Goal: Task Accomplishment & Management: Manage account settings

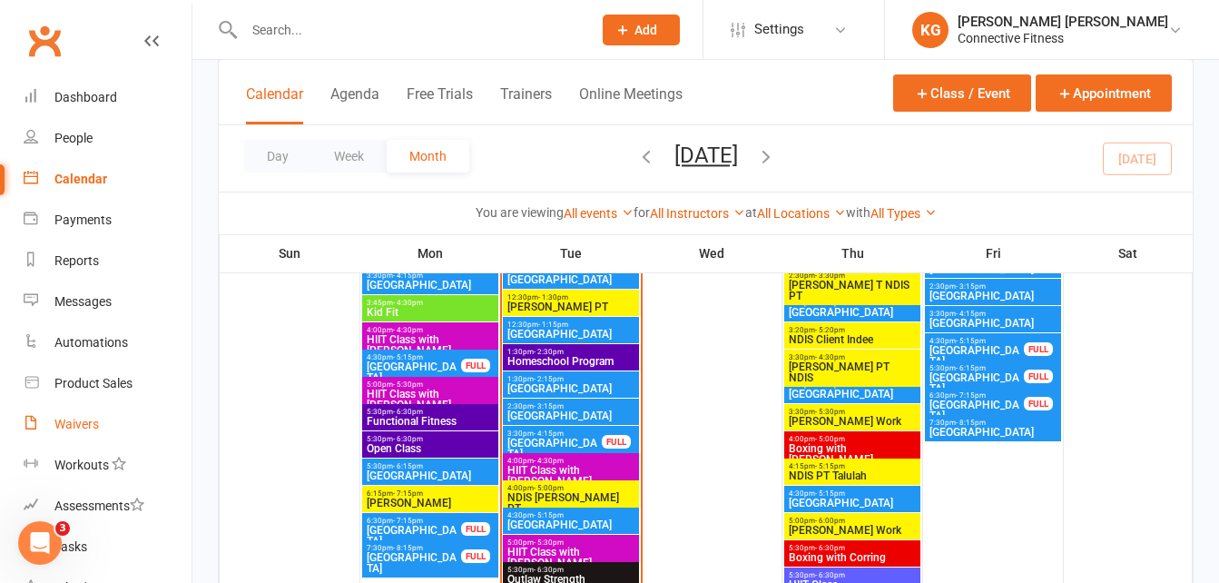
click at [87, 421] on div "Waivers" at bounding box center [76, 424] width 44 height 15
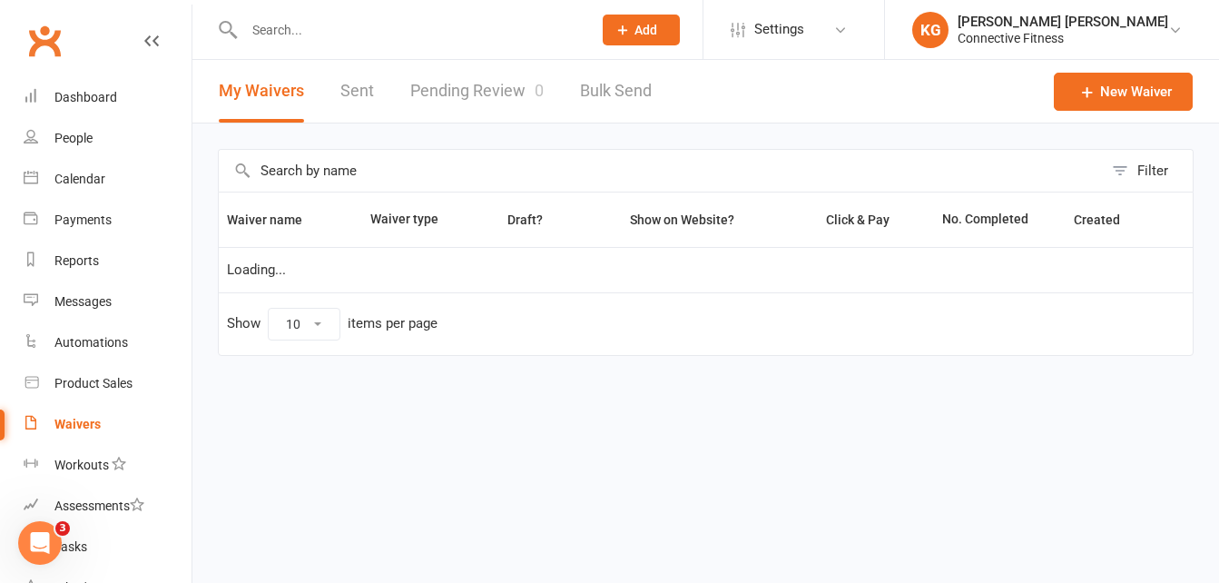
select select "100"
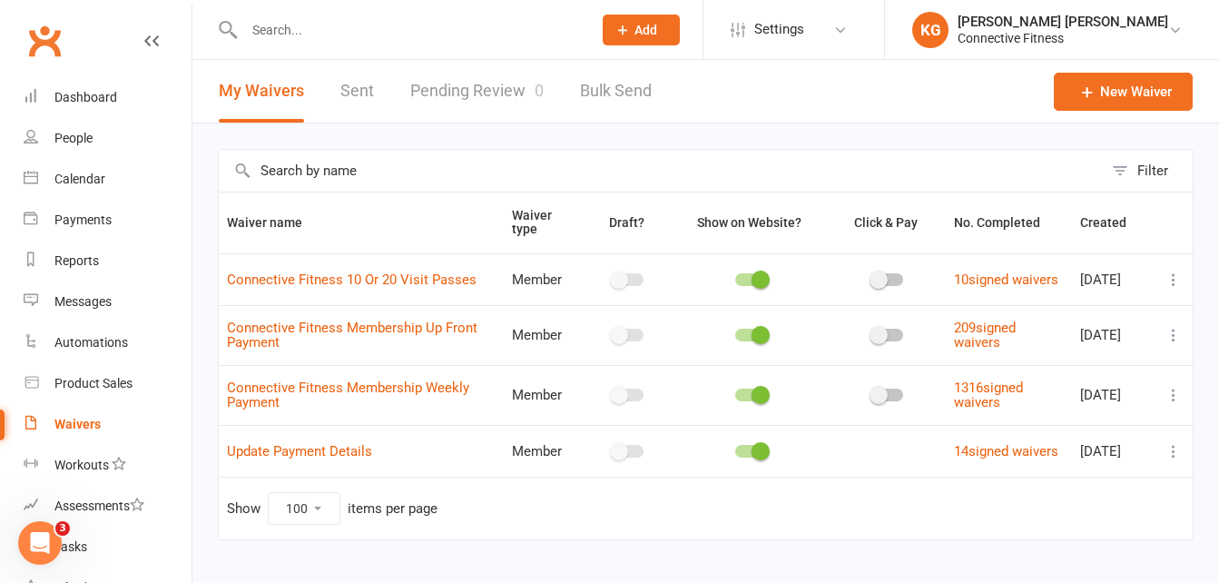
click at [456, 94] on link "Pending Review 0" at bounding box center [476, 91] width 133 height 63
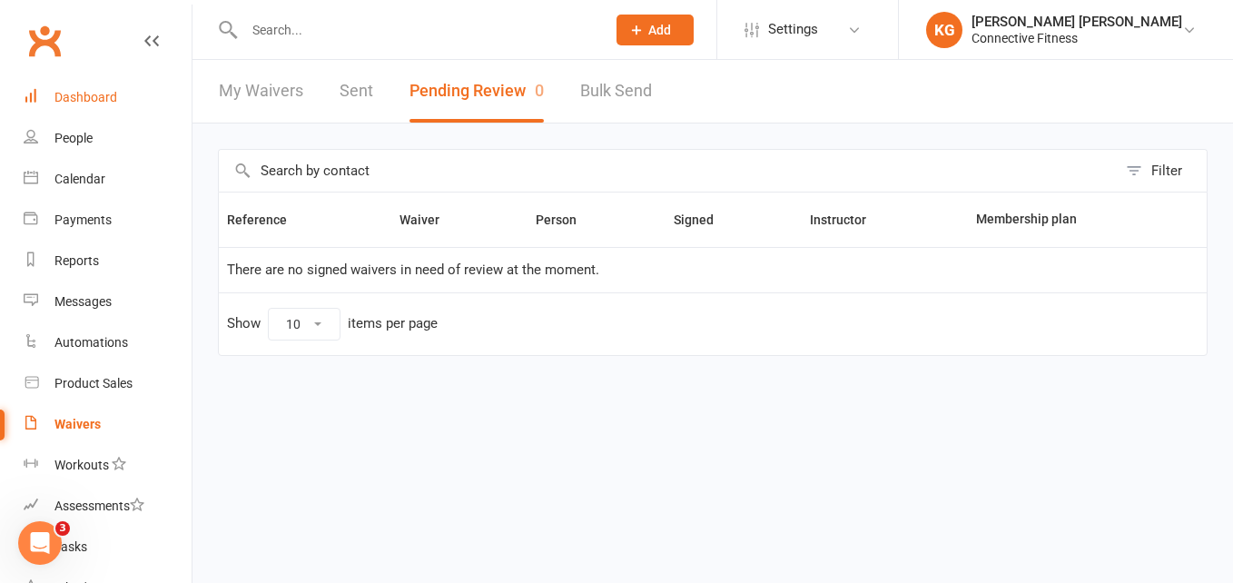
click at [62, 96] on div "Dashboard" at bounding box center [85, 97] width 63 height 15
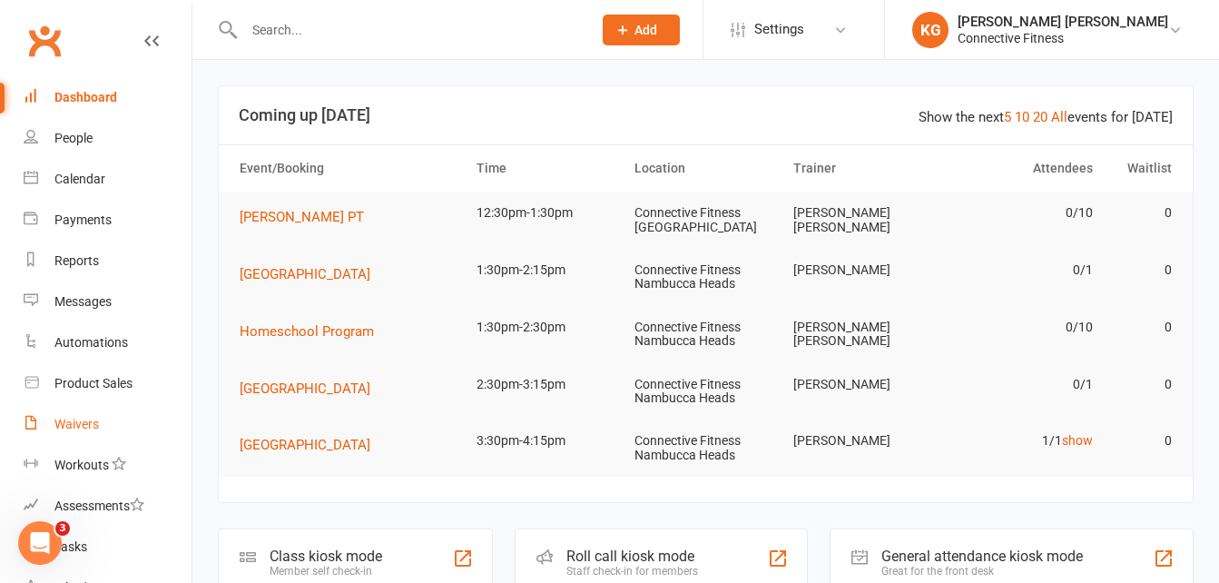
click at [65, 411] on link "Waivers" at bounding box center [108, 424] width 168 height 41
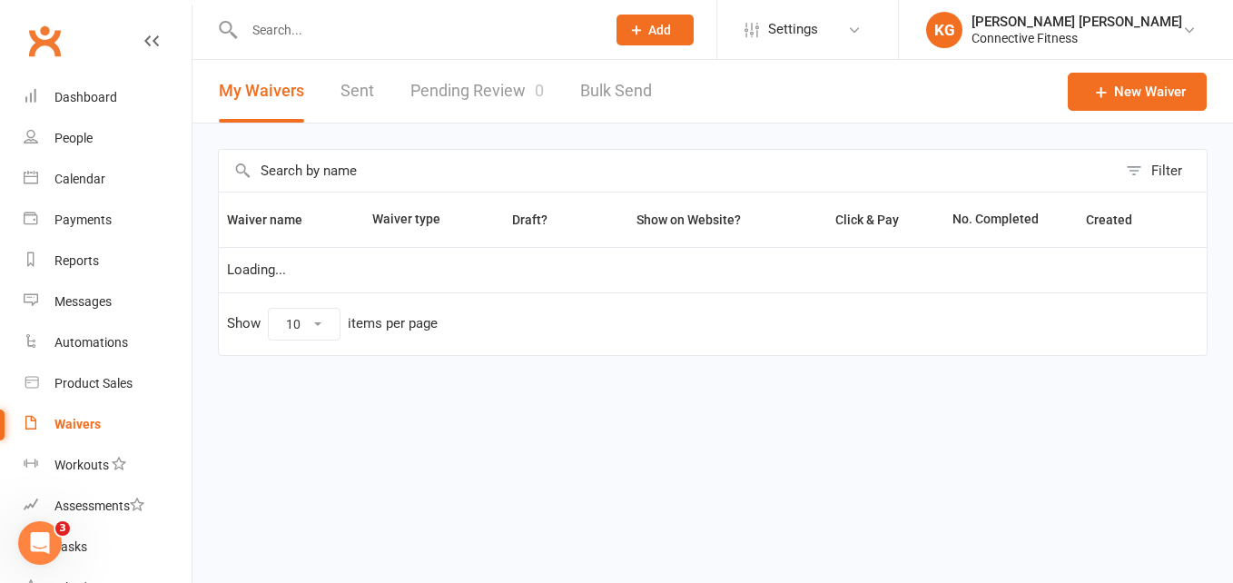
select select "100"
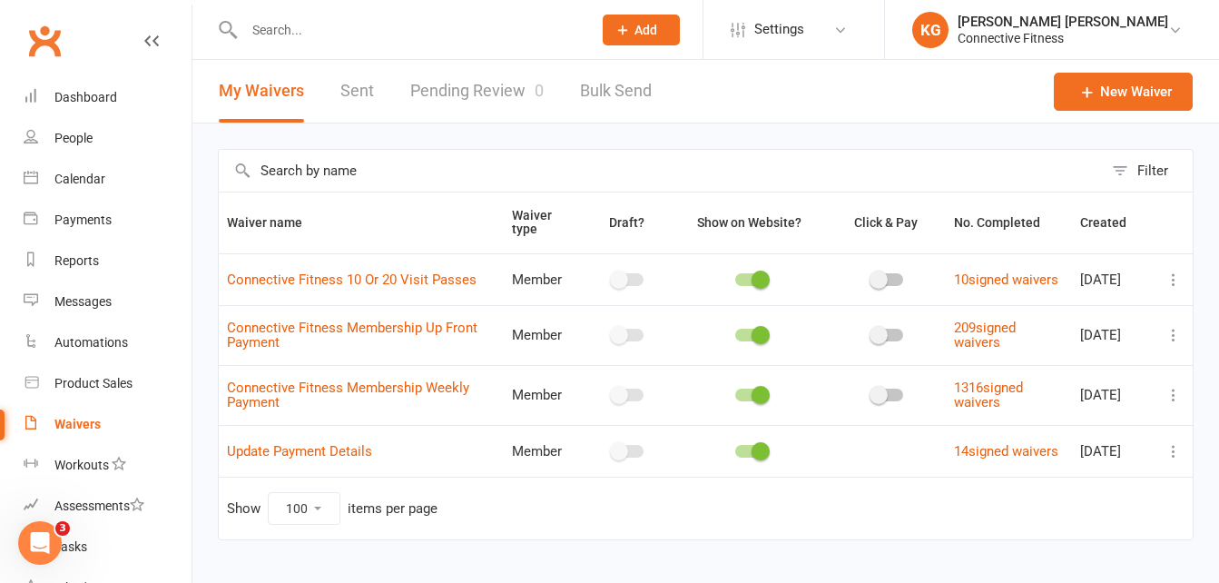
click at [439, 97] on link "Pending Review 0" at bounding box center [476, 91] width 133 height 63
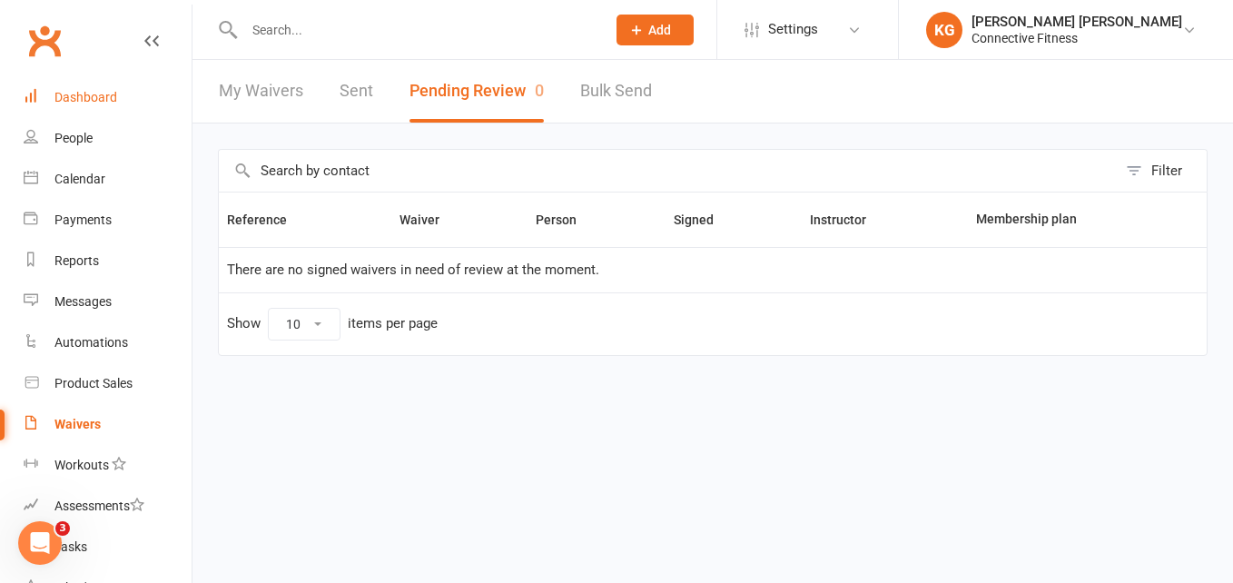
click at [104, 100] on div "Dashboard" at bounding box center [85, 97] width 63 height 15
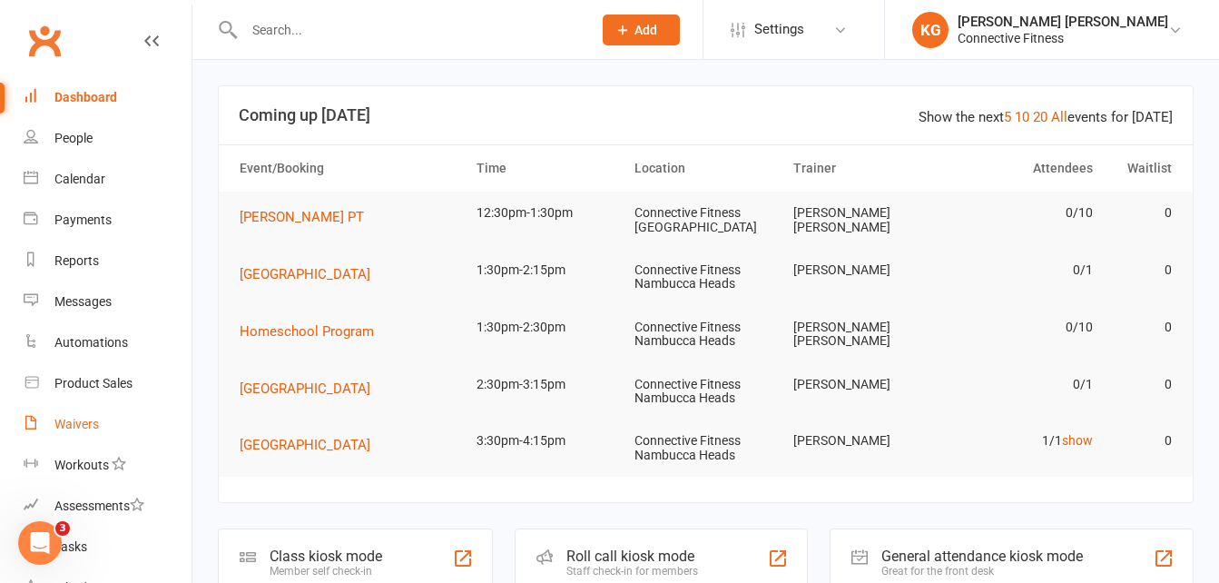
click at [104, 427] on link "Waivers" at bounding box center [108, 424] width 168 height 41
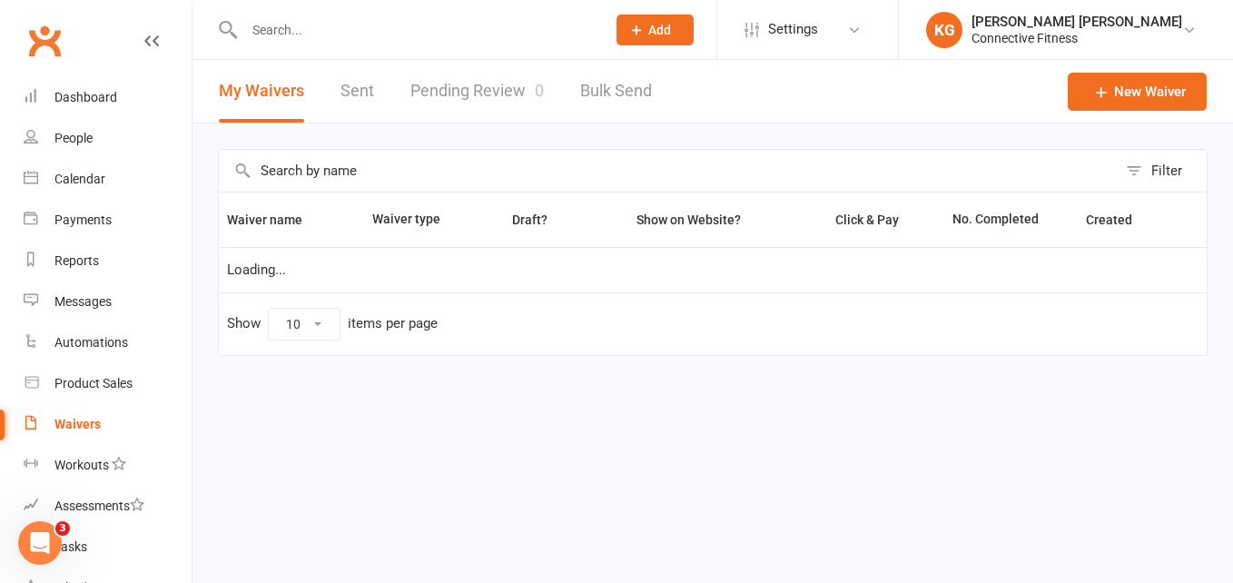
select select "100"
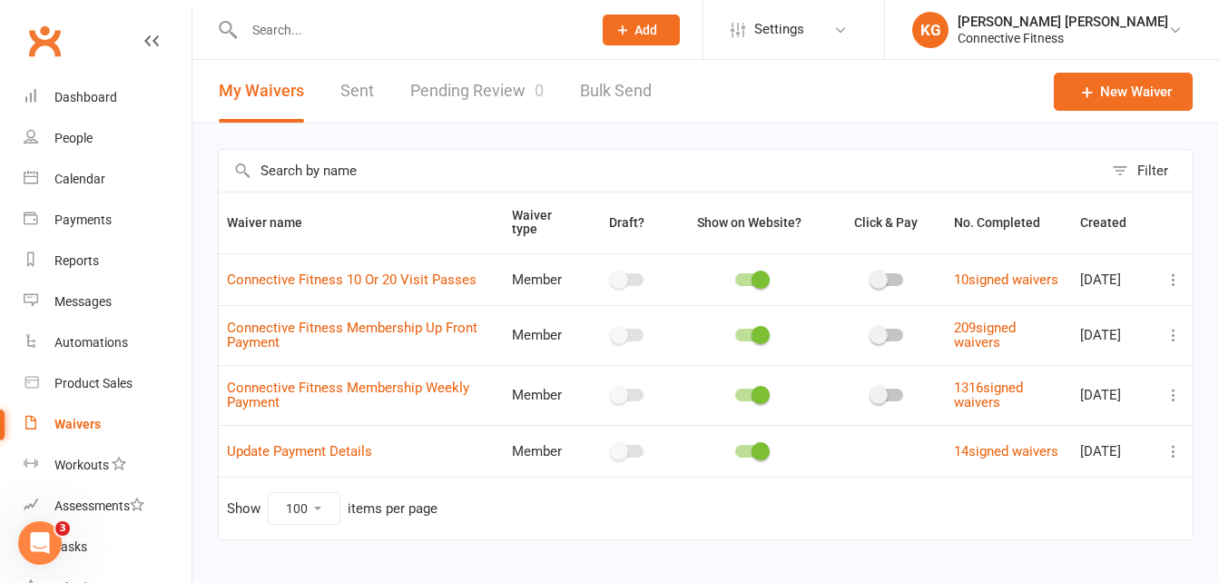
click at [487, 96] on link "Pending Review 0" at bounding box center [476, 91] width 133 height 63
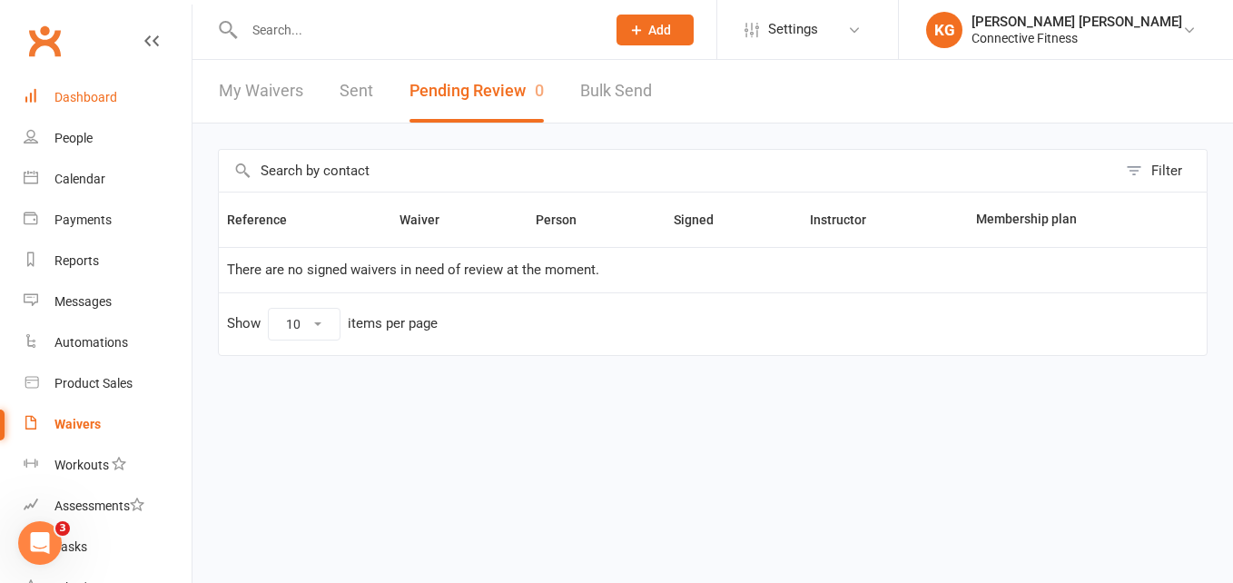
click at [104, 100] on div "Dashboard" at bounding box center [85, 97] width 63 height 15
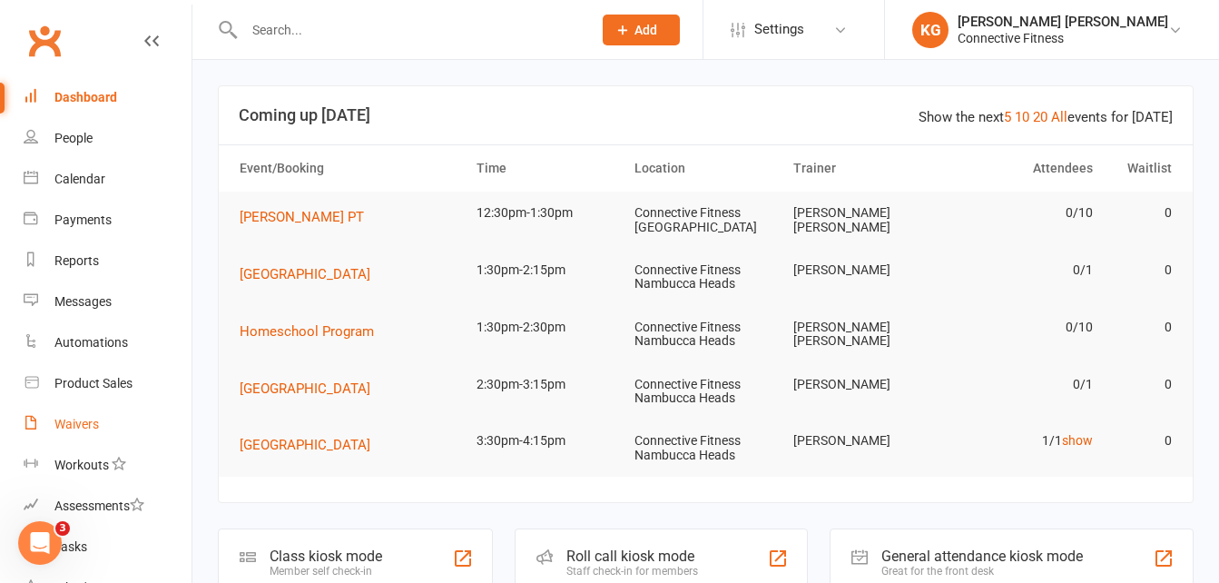
click at [78, 420] on div "Waivers" at bounding box center [76, 424] width 44 height 15
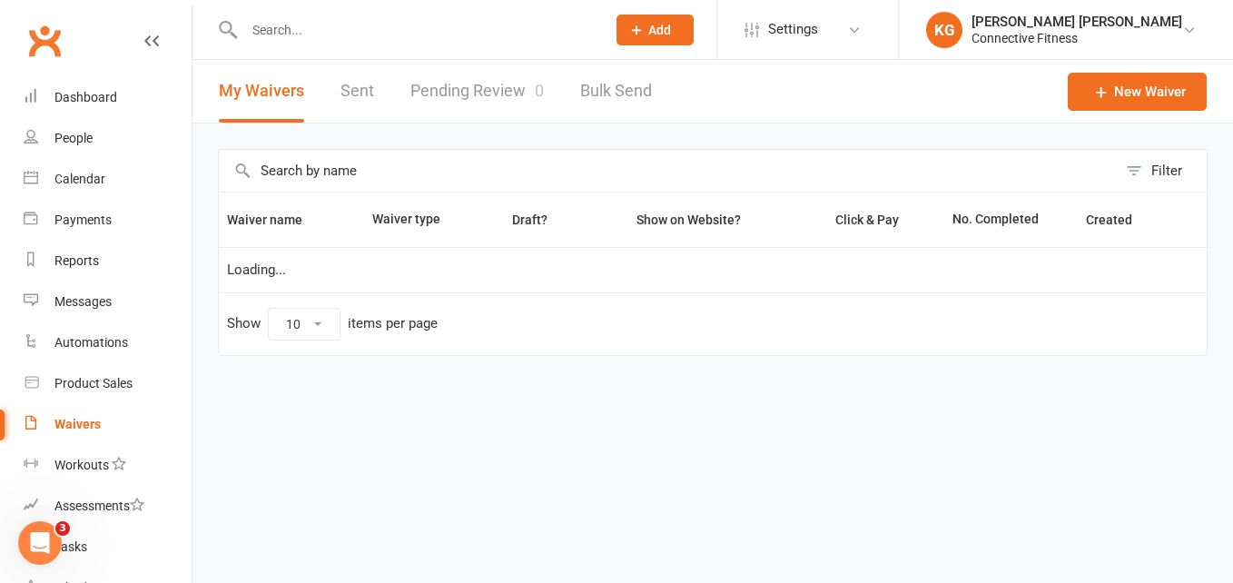
select select "100"
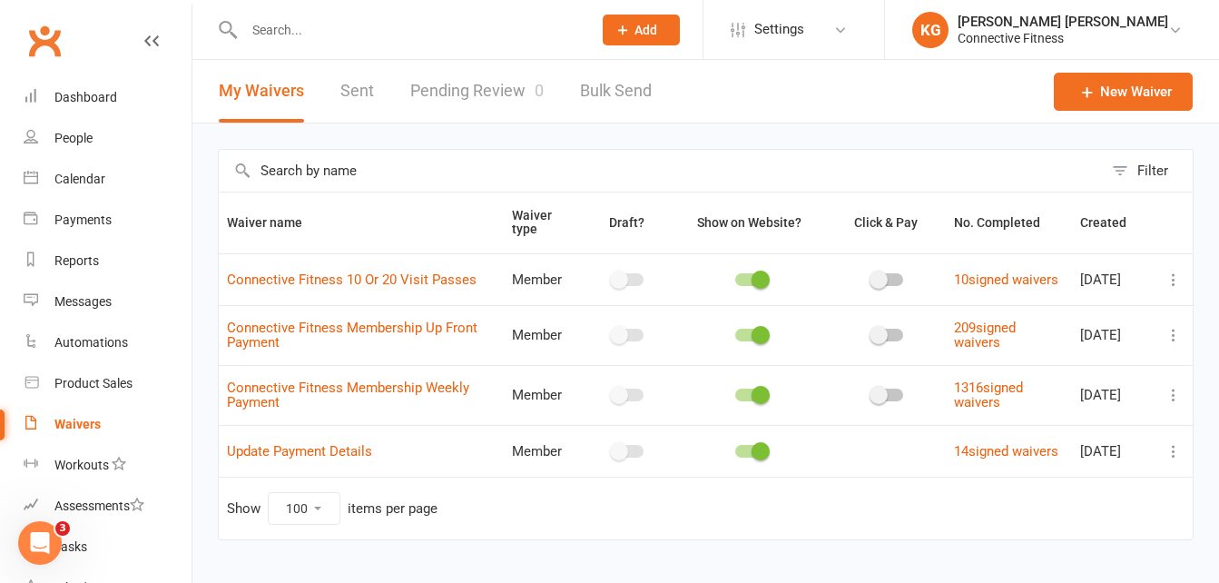
click at [483, 91] on link "Pending Review 0" at bounding box center [476, 91] width 133 height 63
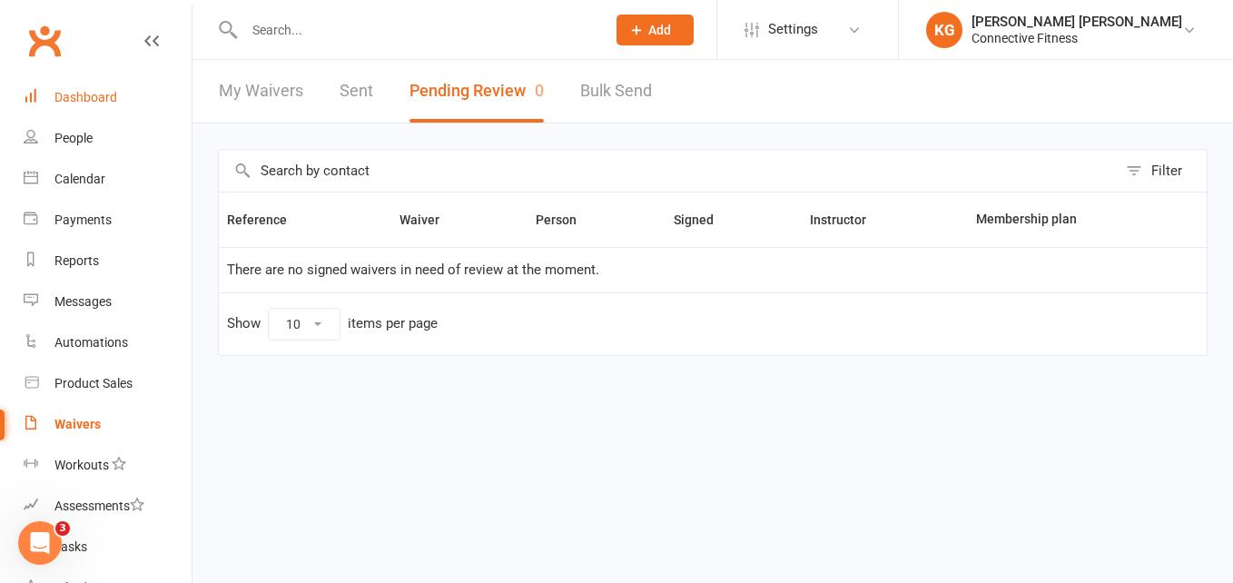
click at [104, 91] on div "Dashboard" at bounding box center [85, 97] width 63 height 15
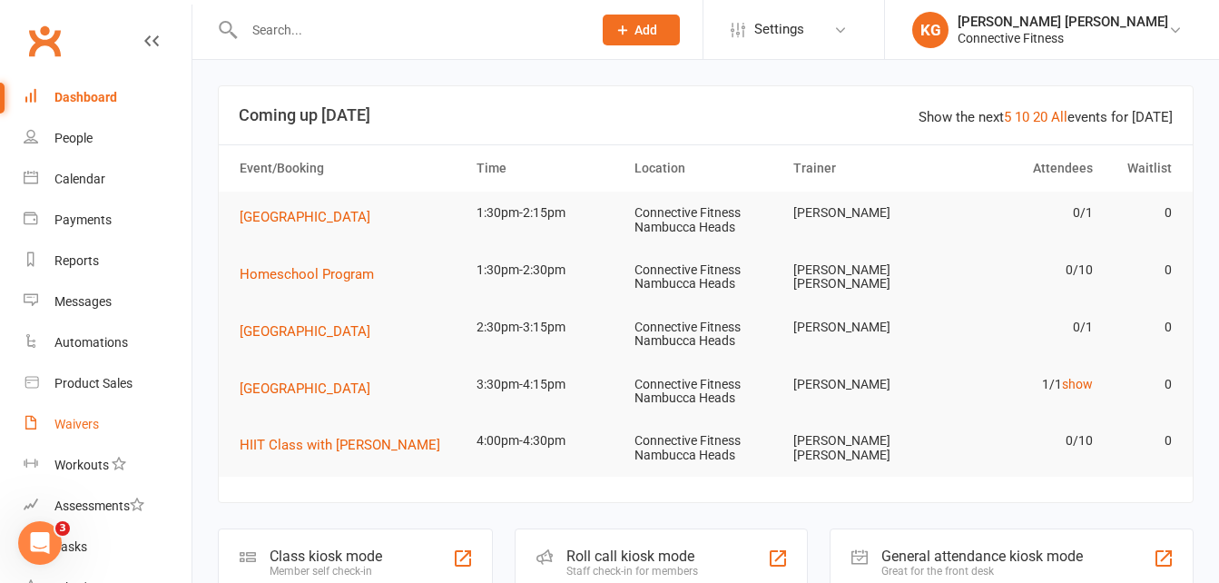
click at [74, 423] on div "Waivers" at bounding box center [76, 424] width 44 height 15
select select "100"
